Goal: Transaction & Acquisition: Purchase product/service

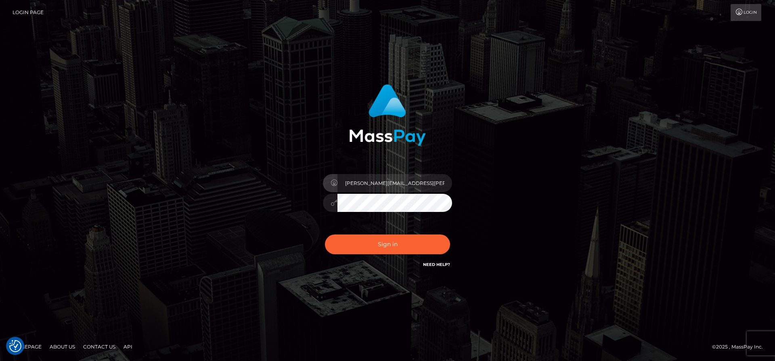
type input "[PERSON_NAME][EMAIL_ADDRESS][PERSON_NAME]"
click at [325, 235] on button "Sign in" at bounding box center [387, 245] width 125 height 20
type input "frank.minyon@cforth.com2"
click at [416, 182] on input "[PERSON_NAME][EMAIL_ADDRESS][PERSON_NAME]" at bounding box center [394, 183] width 115 height 18
click at [567, 171] on div "[PERSON_NAME][EMAIL_ADDRESS][PERSON_NAME]" at bounding box center [387, 180] width 460 height 205
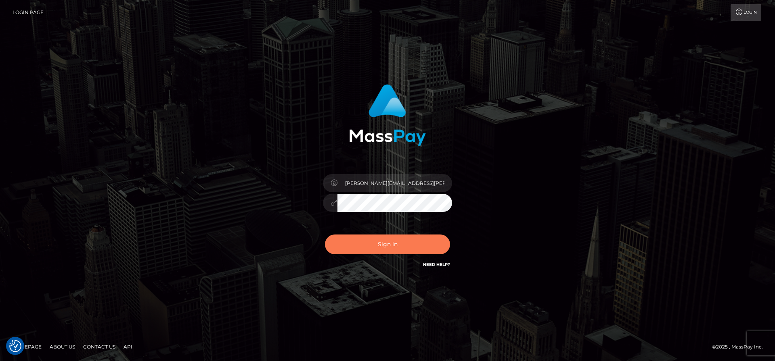
drag, startPoint x: 380, startPoint y: 244, endPoint x: 389, endPoint y: 246, distance: 9.4
click at [380, 244] on button "Sign in" at bounding box center [387, 245] width 125 height 20
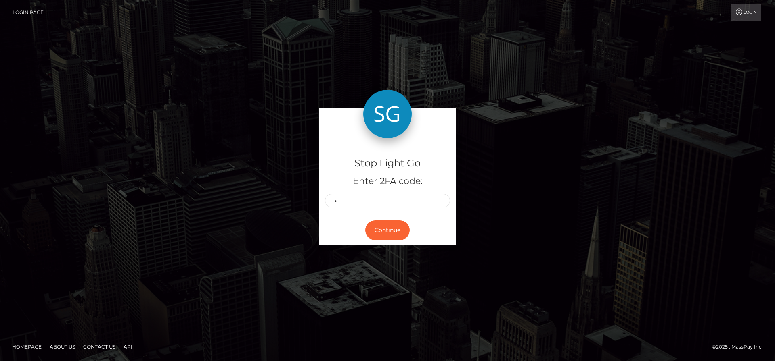
type input "6"
type input "4"
type input "5"
type input "9"
type input "3"
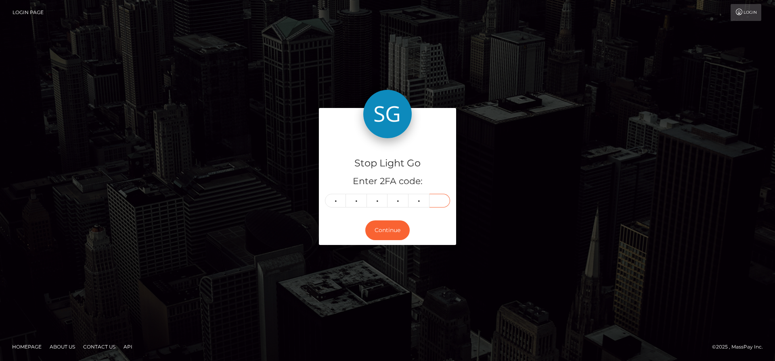
type input "4"
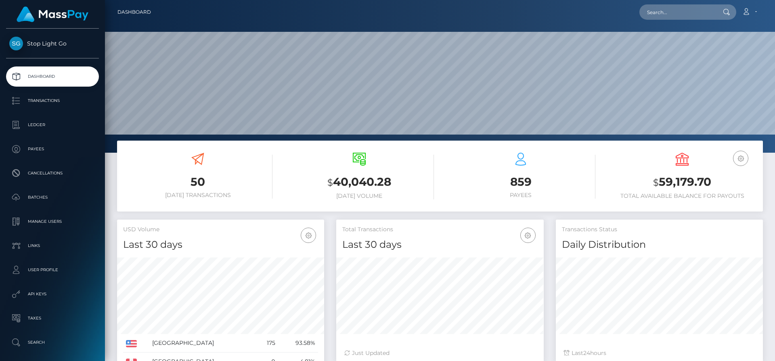
scroll to position [143, 207]
click at [676, 10] on input "text" at bounding box center [677, 11] width 76 height 15
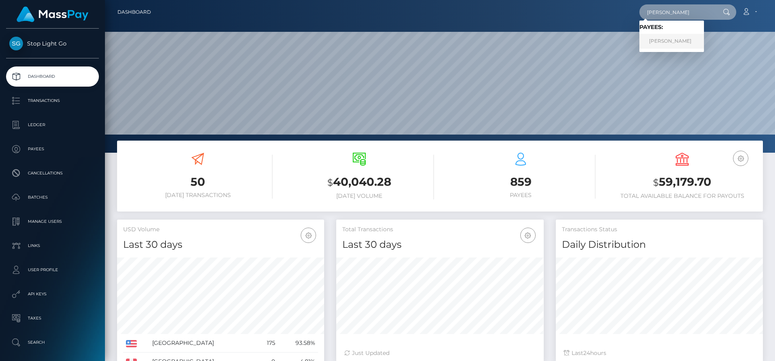
type input "frank j"
click at [687, 43] on link "Frank J Minyon" at bounding box center [671, 41] width 65 height 15
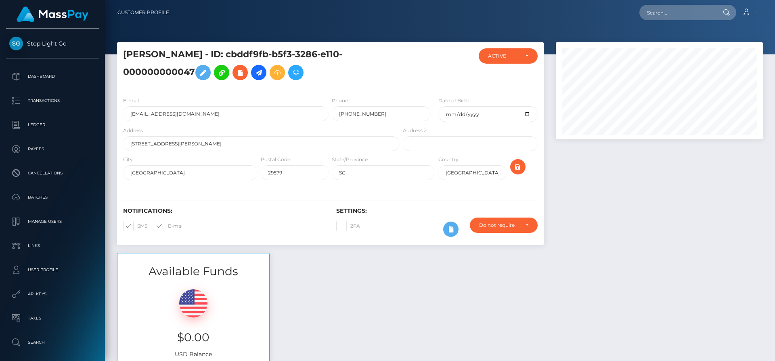
scroll to position [97, 207]
click at [268, 77] on h5 "Frank J Minyon - ID: cbddf9fb-b5f3-3286-e110-000000000047" at bounding box center [259, 66] width 272 height 36
click at [263, 77] on icon at bounding box center [259, 73] width 10 height 10
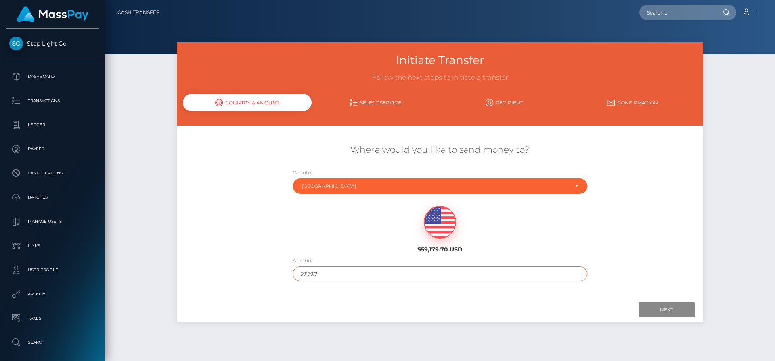
click at [337, 271] on input "59179.7" at bounding box center [440, 274] width 295 height 15
type input "3169.69"
click at [663, 313] on input "Next" at bounding box center [666, 310] width 56 height 15
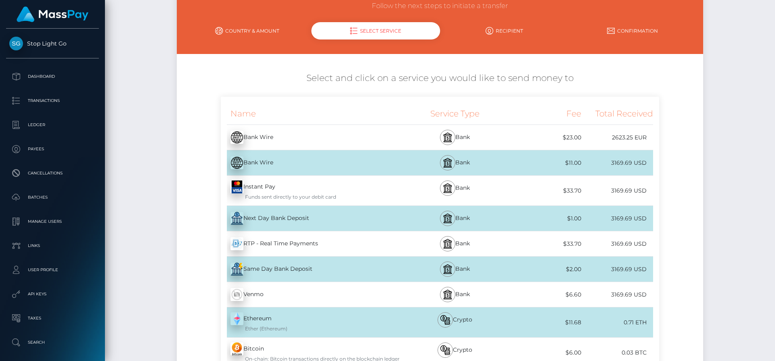
scroll to position [72, 0]
click at [318, 192] on div "Instant Pay - USD Funds sent directly to your debit card" at bounding box center [311, 191] width 180 height 30
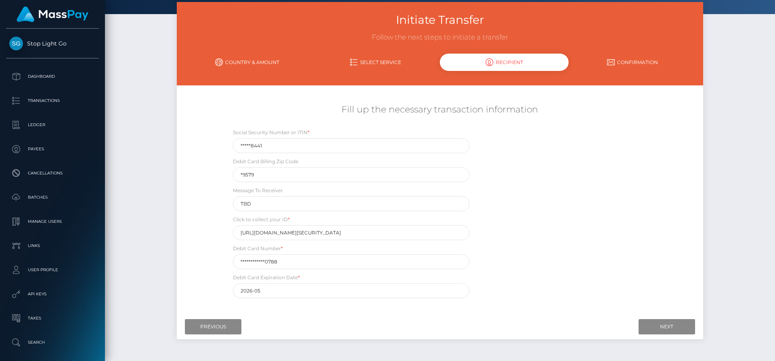
scroll to position [46, 0]
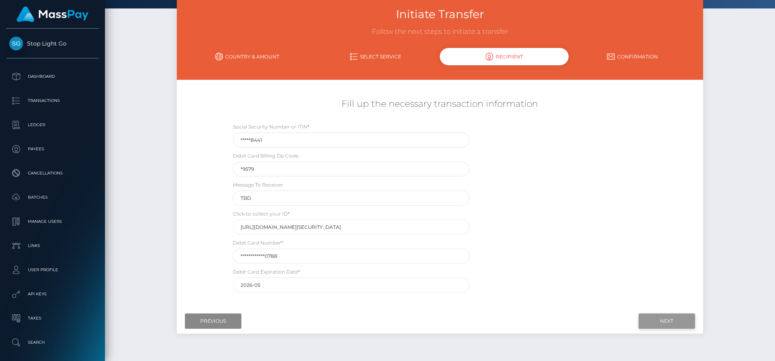
click at [658, 322] on input "Next" at bounding box center [666, 321] width 56 height 15
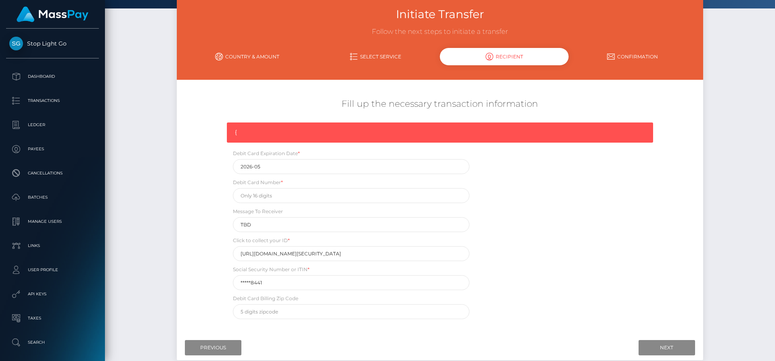
click at [375, 128] on div "{" at bounding box center [440, 133] width 426 height 20
click at [372, 133] on div "{" at bounding box center [440, 133] width 426 height 20
click at [374, 132] on div "{" at bounding box center [440, 133] width 426 height 20
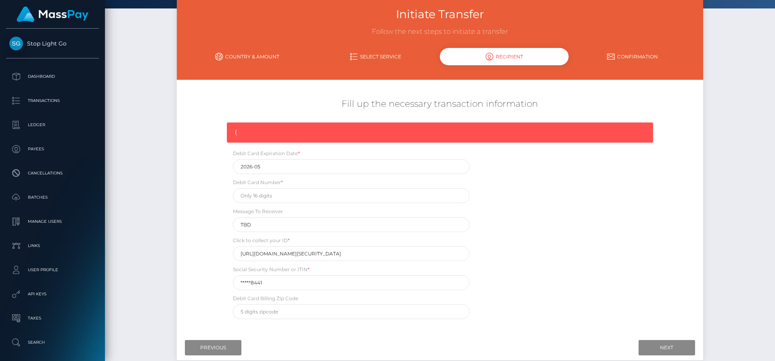
click at [374, 132] on div "{" at bounding box center [440, 133] width 426 height 20
drag, startPoint x: 618, startPoint y: 246, endPoint x: 607, endPoint y: 245, distance: 11.8
click at [618, 246] on div "{ Debit Card Expiration Date * 2026-05 Debit Card Number * Message To Receiver …" at bounding box center [440, 223] width 438 height 201
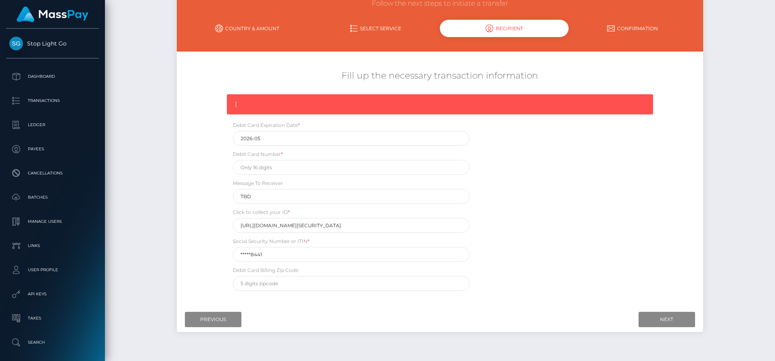
scroll to position [79, 0]
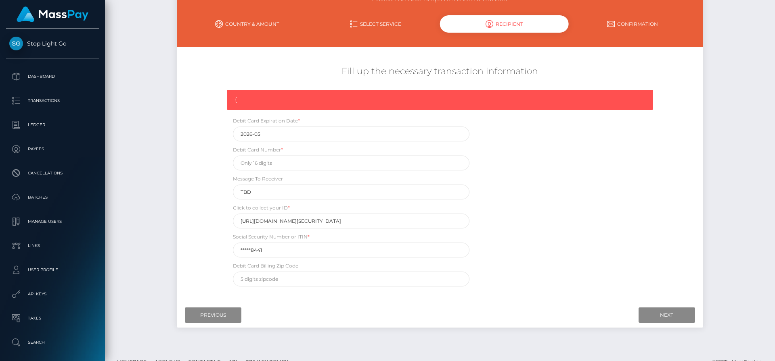
click at [513, 180] on div "{ Debit Card Expiration Date * 2026-05 Debit Card Number * Message To Receiver …" at bounding box center [440, 190] width 438 height 201
click at [233, 233] on div at bounding box center [233, 233] width 0 height 0
click at [507, 201] on div "{ Debit Card Expiration Date * 2026-05 Debit Card Number * Message To Receiver …" at bounding box center [440, 190] width 438 height 201
click at [406, 219] on input "https://magic.veriff.me/v/eyJhbGciOiJIUzI1NiIsInR5cCI6IkpXVCJ9.eyJpYXQiOjE3NTcx…" at bounding box center [351, 221] width 236 height 15
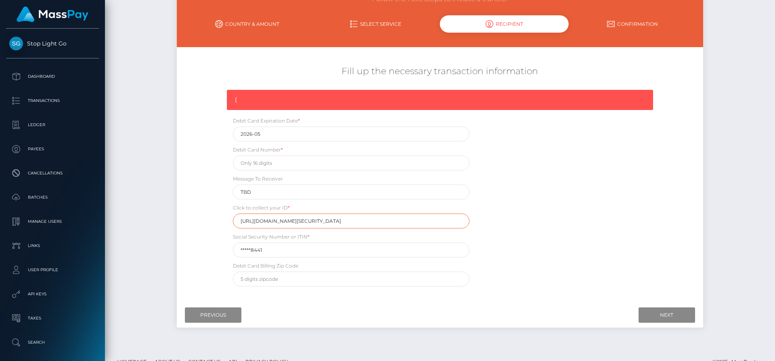
click at [407, 219] on input "https://magic.veriff.me/v/eyJhbGciOiJIUzI1NiIsInR5cCI6IkpXVCJ9.eyJpYXQiOjE3NTcx…" at bounding box center [351, 221] width 236 height 15
click at [504, 177] on div "{ Debit Card Expiration Date * 2026-05 Debit Card Number * Message To Receiver …" at bounding box center [440, 190] width 438 height 201
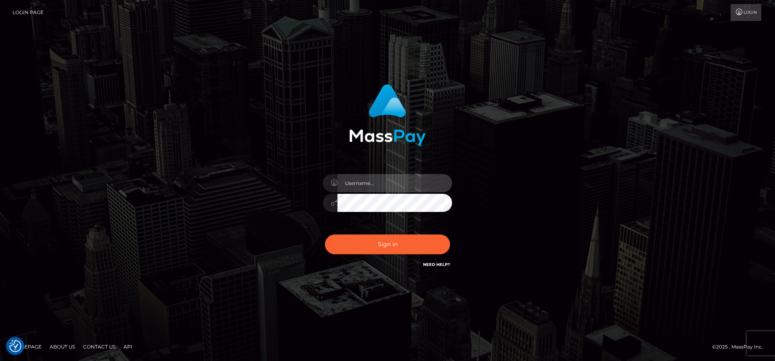
type input "[PERSON_NAME][EMAIL_ADDRESS][PERSON_NAME]"
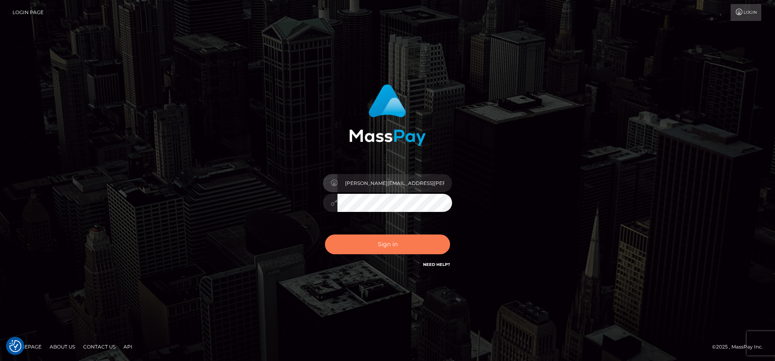
click at [395, 245] on button "Sign in" at bounding box center [387, 245] width 125 height 20
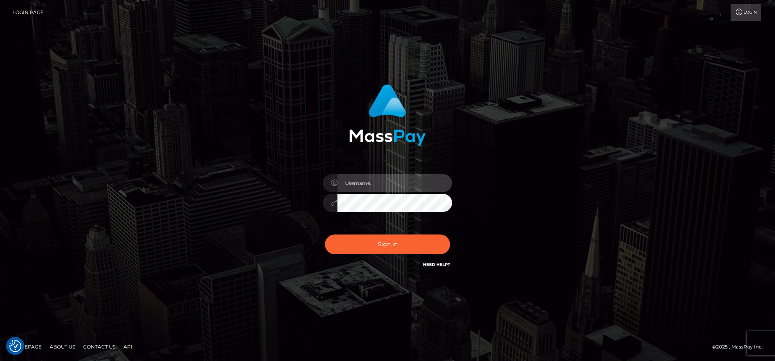
type input "frank.minyon@cforth.com2"
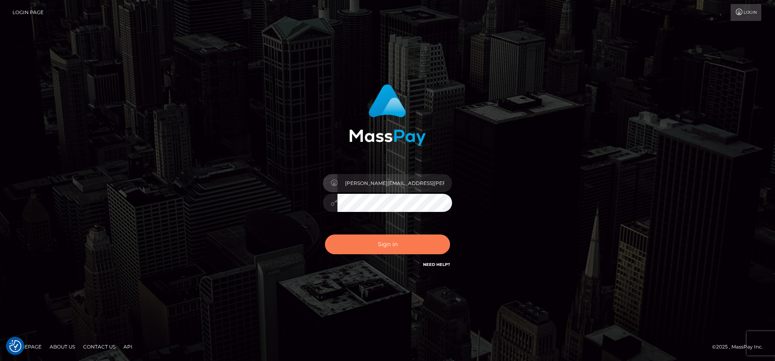
click at [389, 249] on button "Sign in" at bounding box center [387, 245] width 125 height 20
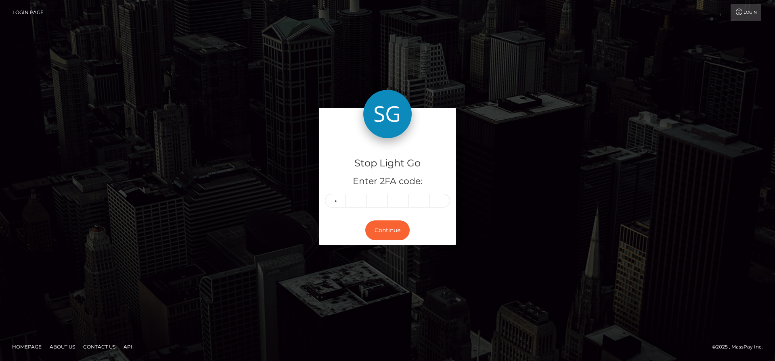
type input "1"
type input "8"
type input "0"
type input "7"
type input "1"
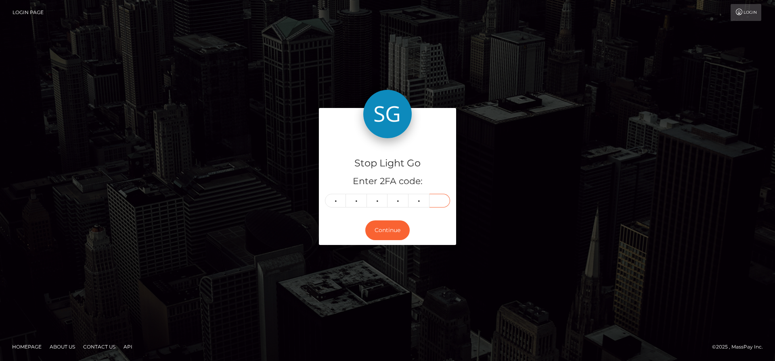
type input "0"
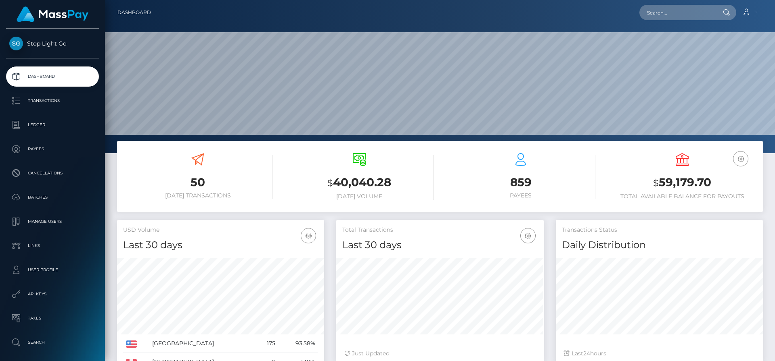
scroll to position [143, 207]
click at [692, 14] on input "text" at bounding box center [677, 12] width 76 height 15
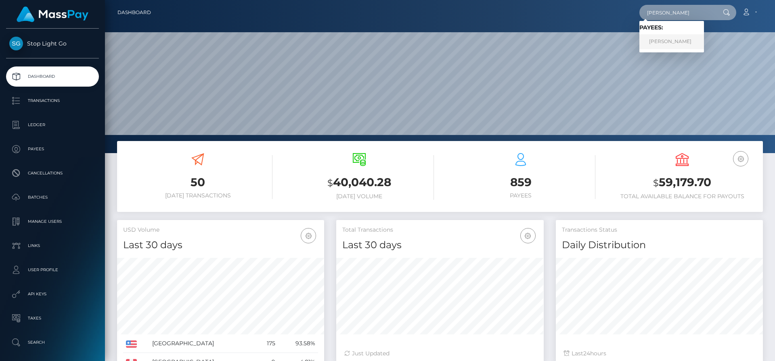
type input "[PERSON_NAME]"
click at [672, 42] on link "[PERSON_NAME]" at bounding box center [671, 41] width 65 height 15
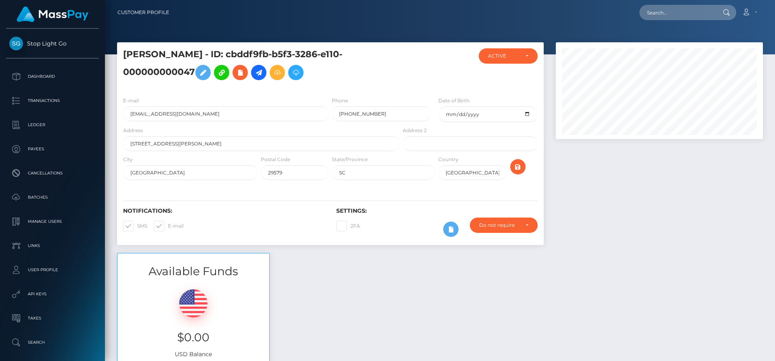
scroll to position [97, 207]
click at [262, 73] on icon at bounding box center [259, 73] width 10 height 10
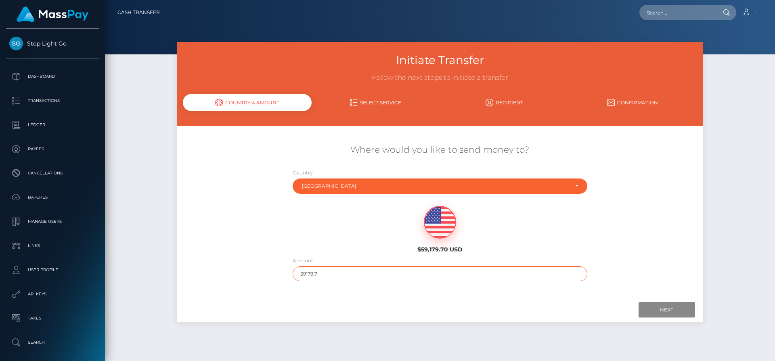
click at [359, 275] on input "59179.7" at bounding box center [440, 274] width 295 height 15
type input "3169.69"
click at [664, 308] on input "Next" at bounding box center [666, 310] width 56 height 15
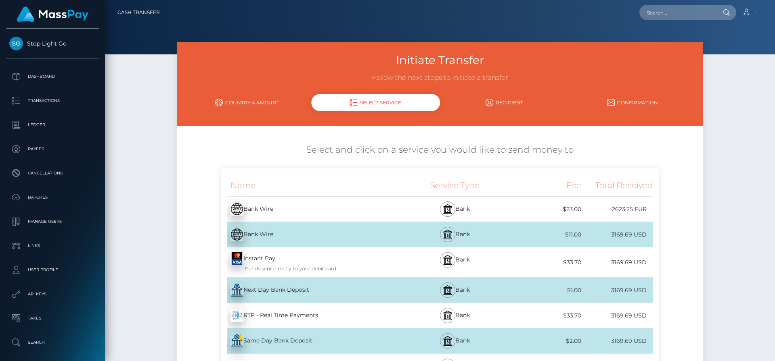
click at [305, 267] on div "Funds sent directly to your debit card" at bounding box center [315, 268] width 170 height 7
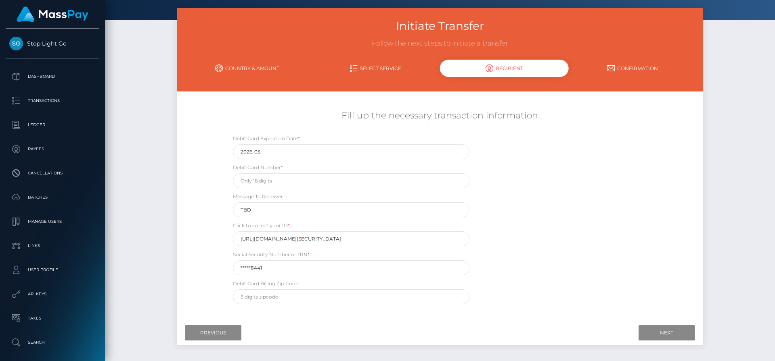
scroll to position [50, 0]
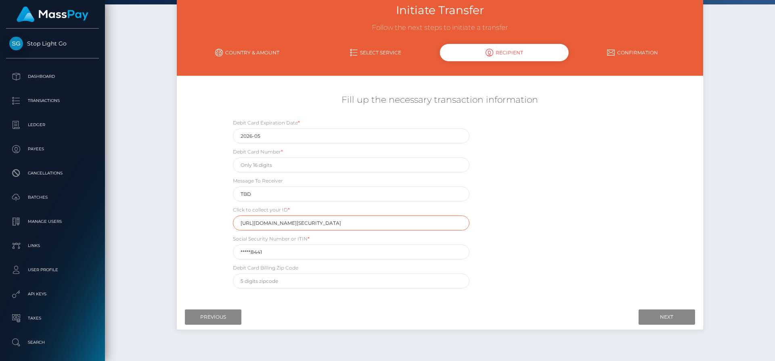
click at [403, 224] on input "https://magic.veriff.me/v/eyJhbGciOiJIUzI1NiIsInR5cCI6IkpXVCJ9.eyJpYXQiOjE3NTcx…" at bounding box center [351, 223] width 236 height 15
click at [608, 203] on div "Debit Card Expiration Date * 2026-05 Debit Card Number * Message To Receiver TB…" at bounding box center [440, 206] width 438 height 174
click at [445, 221] on input "https://magic.veriff.me/v/eyJhbGciOiJIUzI1NiIsInR5cCI6IkpXVCJ9.eyJpYXQiOjE3NTcx…" at bounding box center [351, 223] width 236 height 15
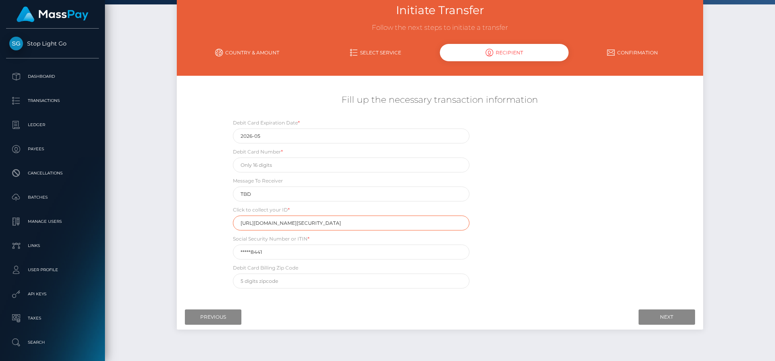
scroll to position [0, 340]
click at [396, 221] on input "https://magic.veriff.me/v/eyJhbGciOiJIUzI1NiIsInR5cCI6IkpXVCJ9.eyJpYXQiOjE3NTcx…" at bounding box center [351, 223] width 236 height 15
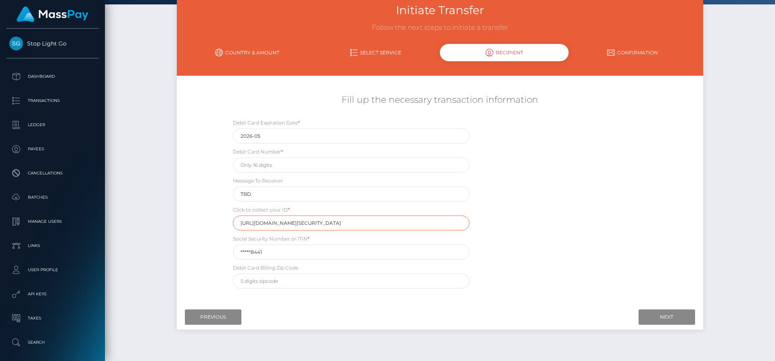
paste input "text"
click at [443, 222] on input "https://magic.veriff.me/v/eyJhbGciOiJIUzI1NiIsInR5cCI6IkpXVCJ9.eyJpYXQiOjE3NTcx…" at bounding box center [351, 223] width 236 height 15
click at [462, 224] on input "https://magic.veriff.me/v/eyJhbGciOiJIUzI1NiIsInR5cCI6IkpXVCJ9.eyJpYXQiOjE3NTcx…" at bounding box center [351, 223] width 236 height 15
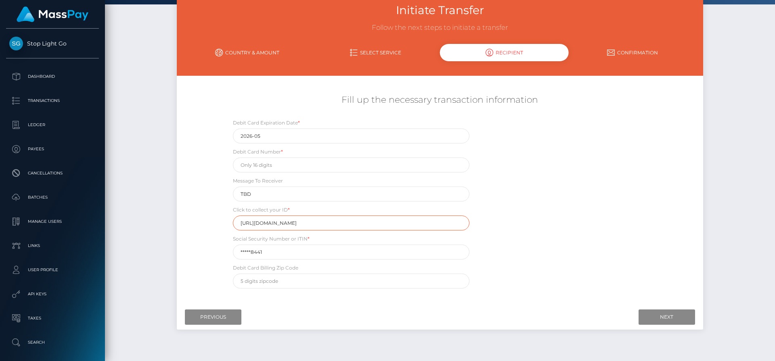
click at [449, 223] on input "https://magic.veriff.me/v/eyJhbGciOiJIUzI1NiIsInR5cCI6IkpXVCJ9.eyJpYXQiOjE3NTcx…" at bounding box center [351, 223] width 236 height 15
click at [446, 225] on input "https://magic.veriff.me/v/eyJhbGciOiJIUzI1NiIsInR5cCI6IkpXVCJ9.eyJpYXQiOjE3NTcx…" at bounding box center [351, 223] width 236 height 15
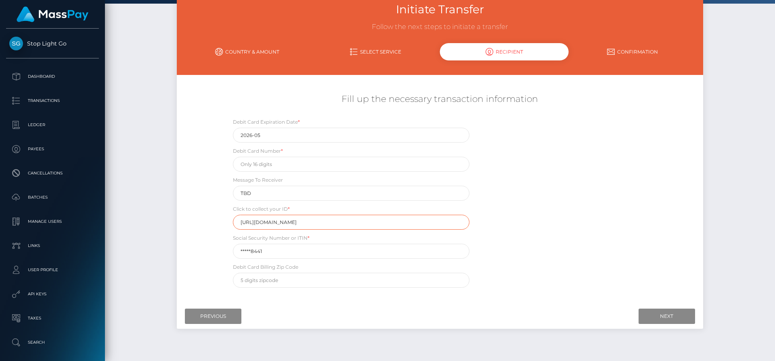
click at [448, 221] on input "https://magic.veriff.me/v/eyJhbGciOiJIUzI1NiIsInR5cCI6IkpXVCJ9.eyJpYXQiOjE3NTcx…" at bounding box center [351, 222] width 236 height 15
click at [446, 221] on input "https://magic.veriff.me/v/eyJhbGciOiJIUzI1NiIsInR5cCI6IkpXVCJ9.eyJpYXQiOjE3NTcx…" at bounding box center [351, 222] width 236 height 15
paste input "ZnJhbmttaW55b25AYmVsbHNvdXRoLm5ldA=="
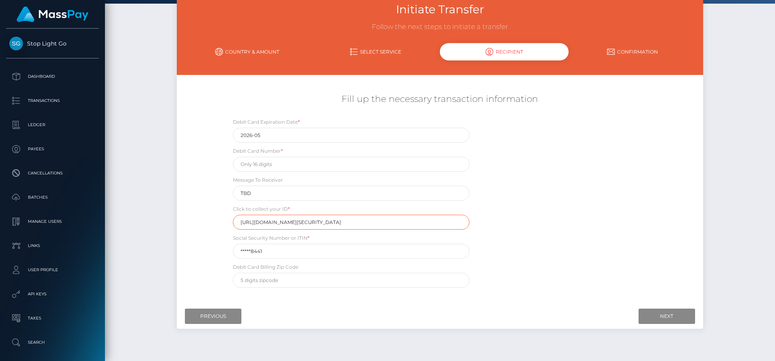
scroll to position [0, 860]
type input "https://magic.veriff.me/v/eyJhbGciOiJIUzI1NiIsInR5cCI6IkpXVCJ9.eyJpYXQiOjE3NTcx…"
click at [660, 318] on input "Next" at bounding box center [666, 316] width 56 height 15
click at [662, 317] on input "Next" at bounding box center [666, 316] width 56 height 15
click at [385, 192] on input "https://magic.veriff.me/v/eyJhbGciOiJIUzI1NiIsInR5cCI6IkpXVCJ9.eyJpYXQiOjE3NTcx…" at bounding box center [351, 193] width 236 height 15
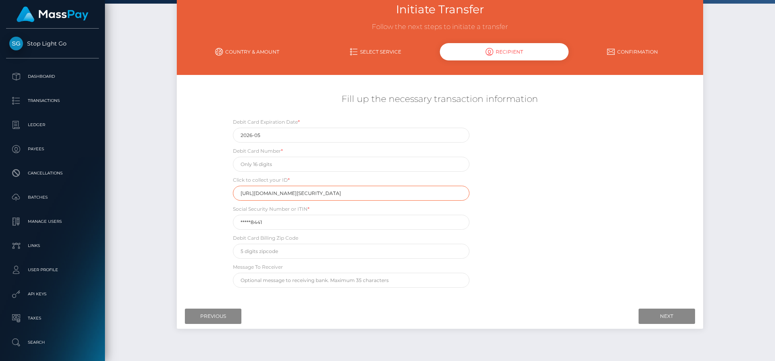
click at [385, 192] on input "https://magic.veriff.me/v/eyJhbGciOiJIUzI1NiIsInR5cCI6IkpXVCJ9.eyJpYXQiOjE3NTcx…" at bounding box center [351, 193] width 236 height 15
click at [428, 196] on input "https://magic.veriff.me/v/eyJhbGciOiJIUzI1NiIsInR5cCI6IkpXVCJ9.eyJpYXQiOjE3NTcx…" at bounding box center [351, 193] width 236 height 15
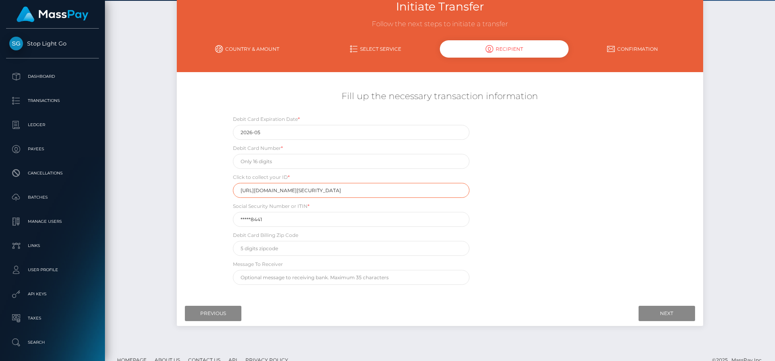
scroll to position [0, 223]
click at [449, 190] on input "https://magic.veriff.me/v/eyJhbGciOiJIUzI1NiIsInR5cCI6IkpXVCJ9.eyJpYXQiOjE3NTcx…" at bounding box center [351, 190] width 236 height 15
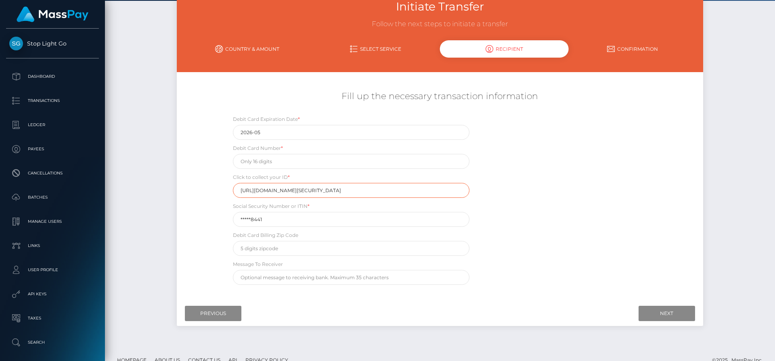
click at [450, 189] on input "https://magic.veriff.me/v/eyJhbGciOiJIUzI1NiIsInR5cCI6IkpXVCJ9.eyJpYXQiOjE3NTcx…" at bounding box center [351, 190] width 236 height 15
click at [449, 190] on input "https://magic.veriff.me/v/eyJhbGciOiJIUzI1NiIsInR5cCI6IkpXVCJ9.eyJpYXQiOjE3NTcx…" at bounding box center [351, 190] width 236 height 15
click at [217, 308] on input "Previous" at bounding box center [213, 313] width 56 height 15
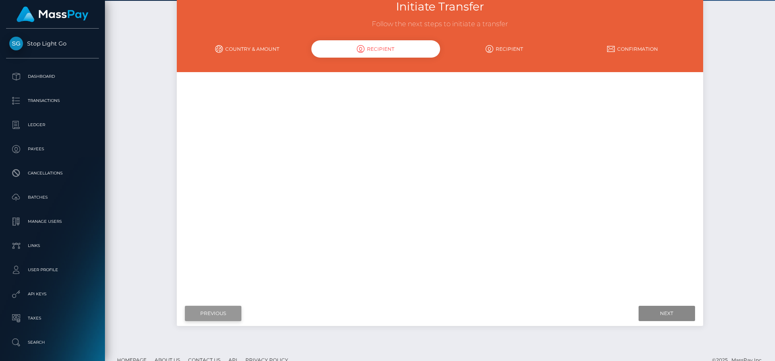
scroll to position [0, 0]
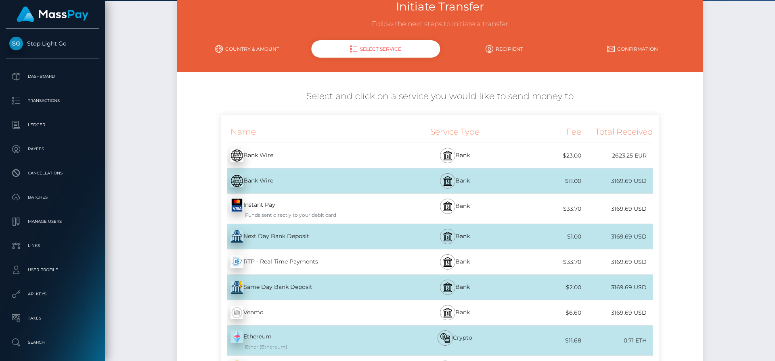
click at [319, 208] on div "Instant Pay - USD Funds sent directly to your debit card" at bounding box center [311, 209] width 180 height 30
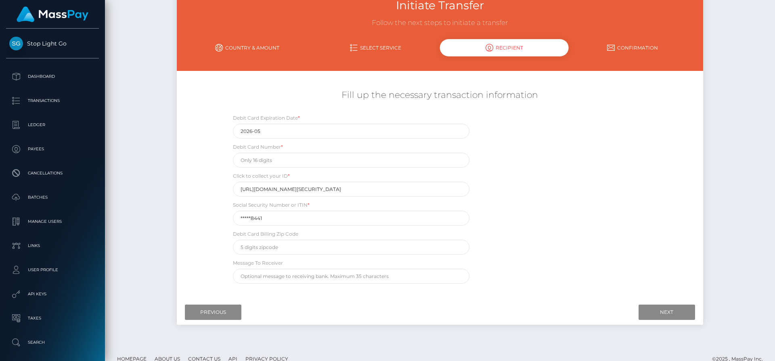
scroll to position [56, 0]
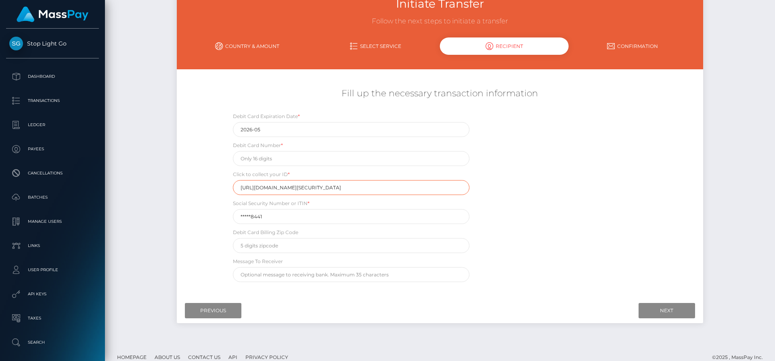
click at [406, 186] on input "https://magic.veriff.me/v/eyJhbGciOiJIUzI1NiIsInR5cCI6IkpXVCJ9.eyJpYXQiOjE3NTcx…" at bounding box center [351, 187] width 236 height 15
click at [438, 185] on input "https://magic.veriff.me/v/eyJhbGciOiJIUzI1NiIsInR5cCI6IkpXVCJ9.eyJpYXQiOjE3NTcx…" at bounding box center [351, 187] width 236 height 15
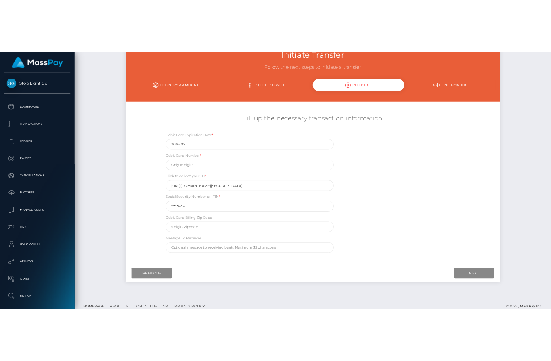
scroll to position [0, 0]
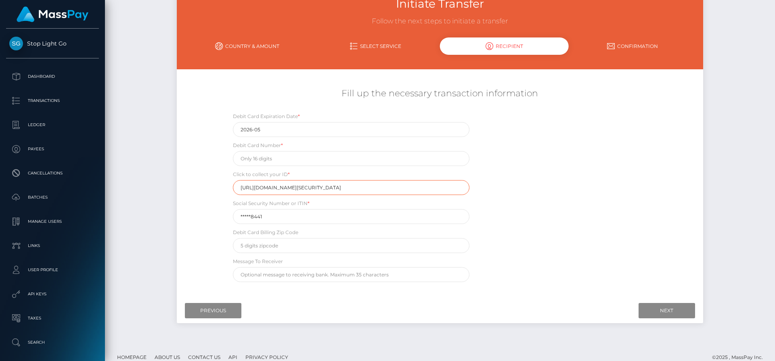
click at [376, 190] on input "https://magic.veriff.me/v/eyJhbGciOiJIUzI1NiIsInR5cCI6IkpXVCJ9.eyJpYXQiOjE3NTcx…" at bounding box center [351, 187] width 236 height 15
paste input "ZnJhbmttaW55b25AYmVsbHNvdXRoLm5ldA=="
type input "https://magic.veriff.me/v/ZnJhbmttaW55b25AYmVsbHNvdXRoLm5ldA=="
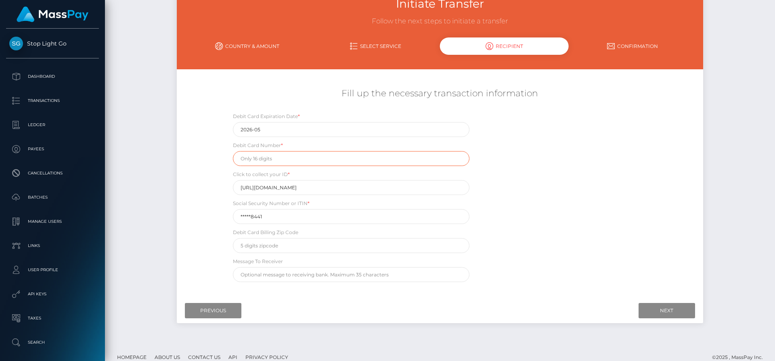
click at [270, 156] on input "text" at bounding box center [351, 158] width 236 height 15
type input "4737023066520788"
drag, startPoint x: 257, startPoint y: 215, endPoint x: 256, endPoint y: 222, distance: 7.4
click at [257, 215] on input "*****8441" at bounding box center [351, 216] width 236 height 15
click at [263, 245] on input "text" at bounding box center [351, 245] width 236 height 15
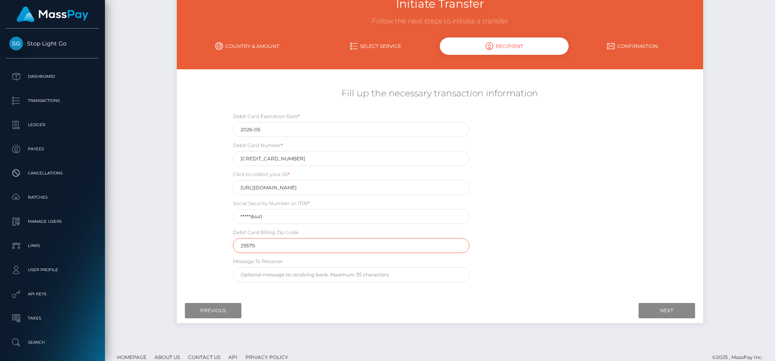
type input "29579"
click at [558, 195] on div "Debit Card Expiration Date * 2026-05 Debit Card Number * 4737023066520788 Click…" at bounding box center [440, 199] width 438 height 174
click at [659, 306] on input "Next" at bounding box center [666, 310] width 56 height 15
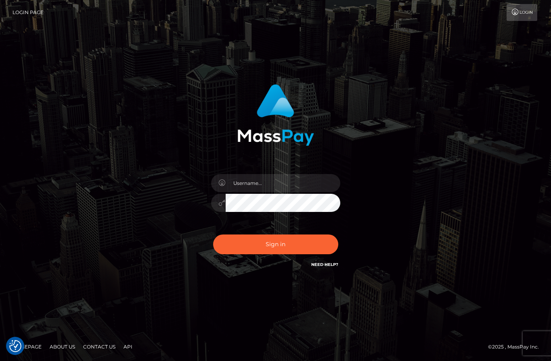
type input "[PERSON_NAME][EMAIL_ADDRESS][PERSON_NAME]"
